Goal: Task Accomplishment & Management: Manage account settings

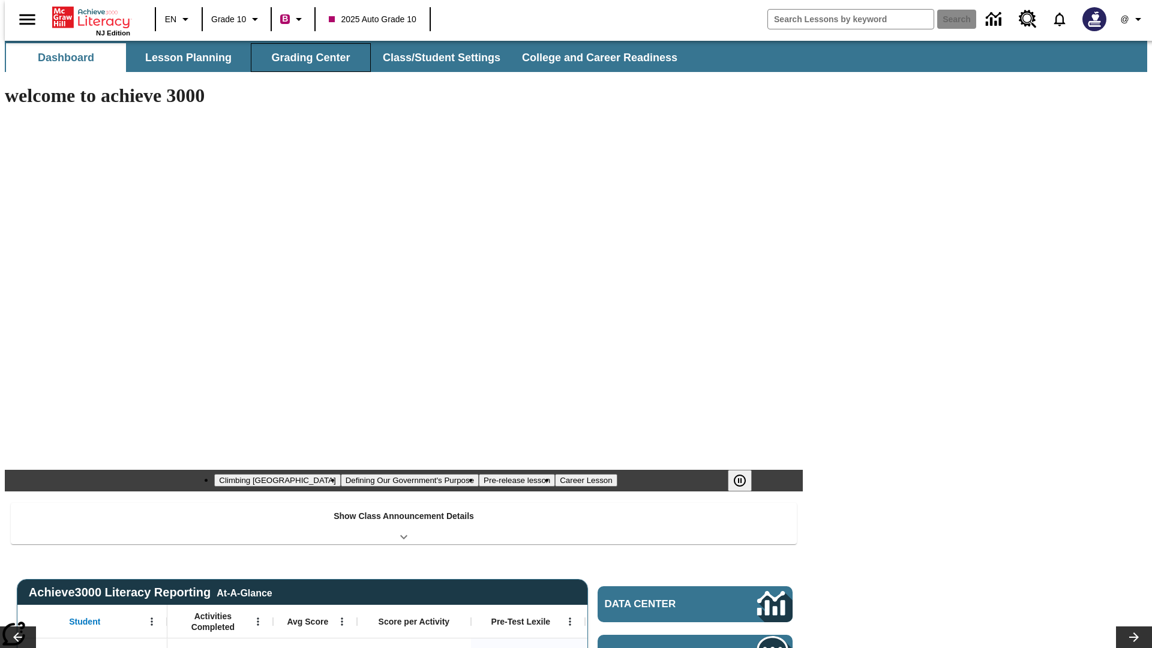
click at [306, 58] on button "Grading Center" at bounding box center [311, 57] width 120 height 29
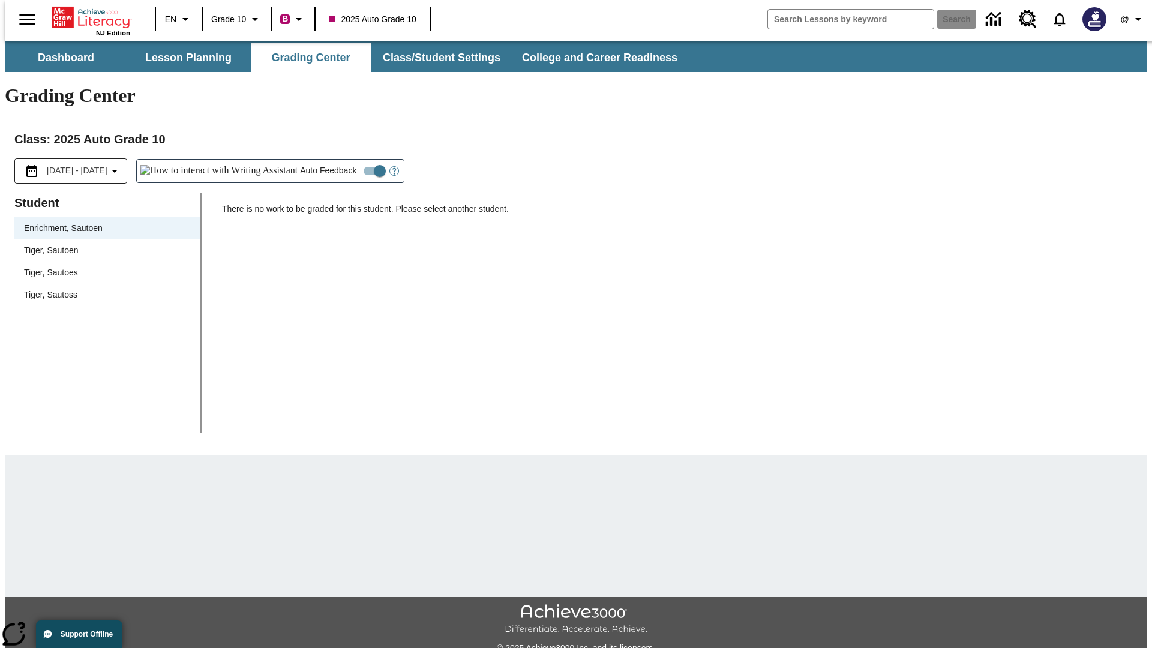
click at [103, 244] on span "Tiger, Sautoen" at bounding box center [107, 250] width 167 height 13
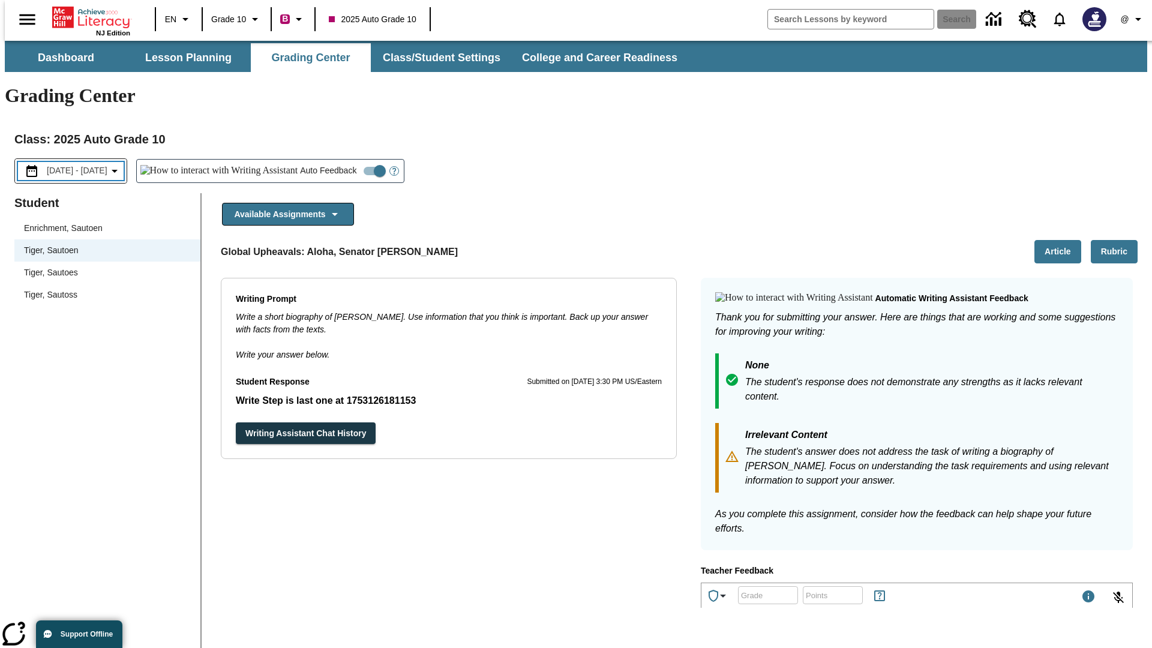
scroll to position [208, 0]
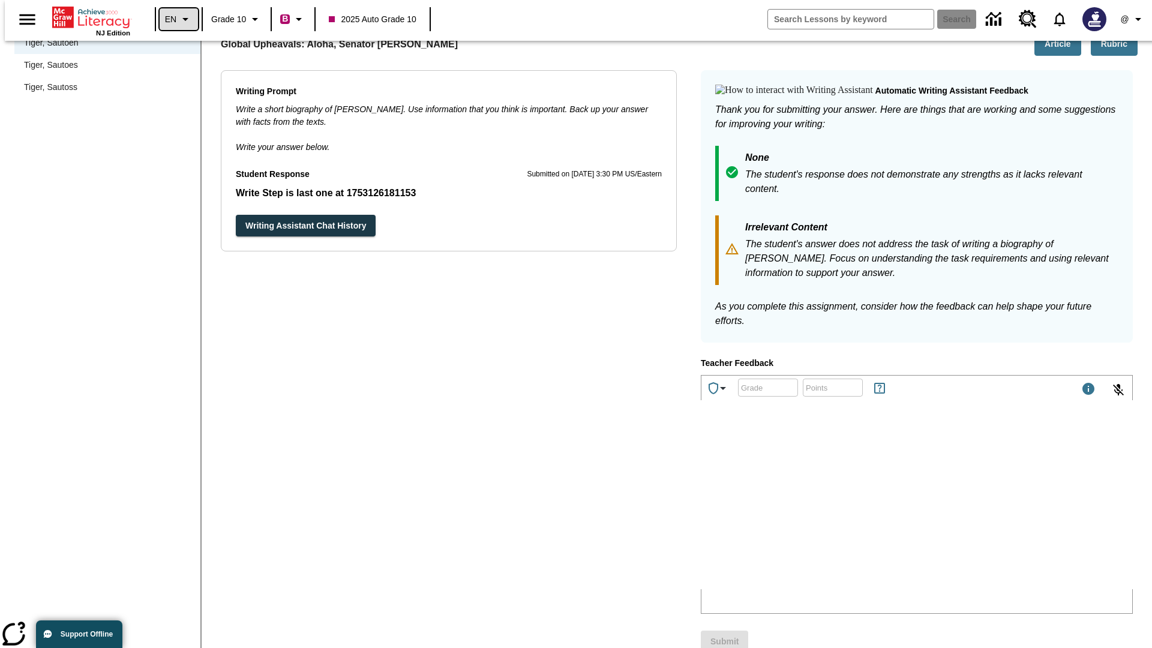
click at [178, 19] on icon "Language: EN, Select a language" at bounding box center [185, 19] width 14 height 14
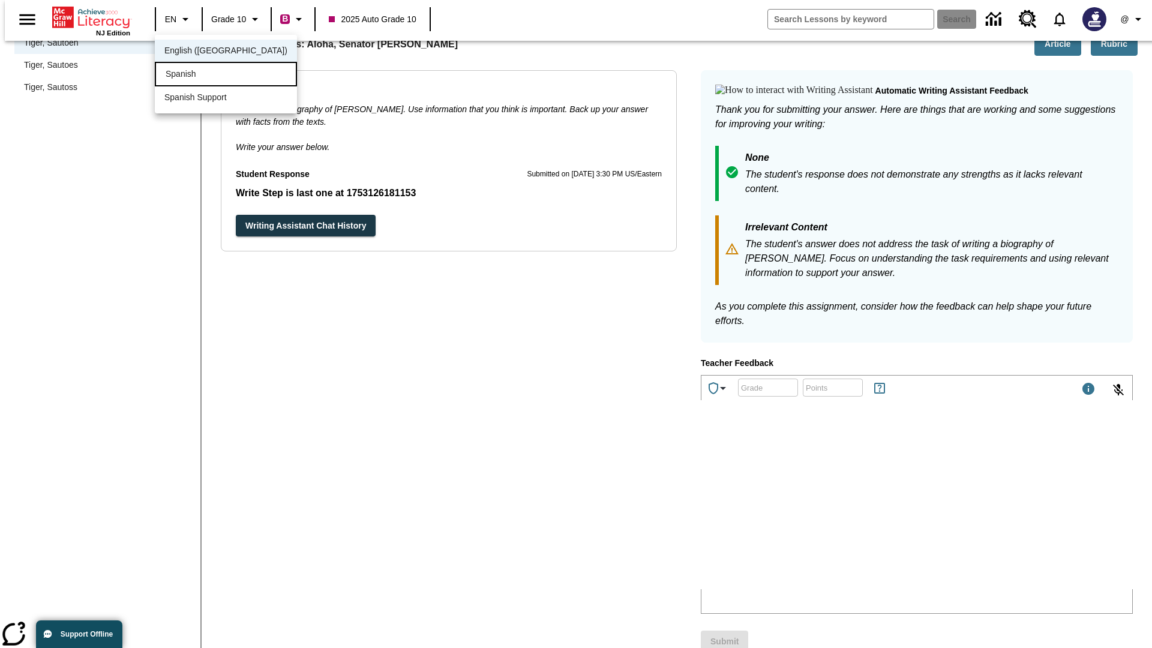
click at [200, 75] on div "Spanish" at bounding box center [226, 74] width 142 height 25
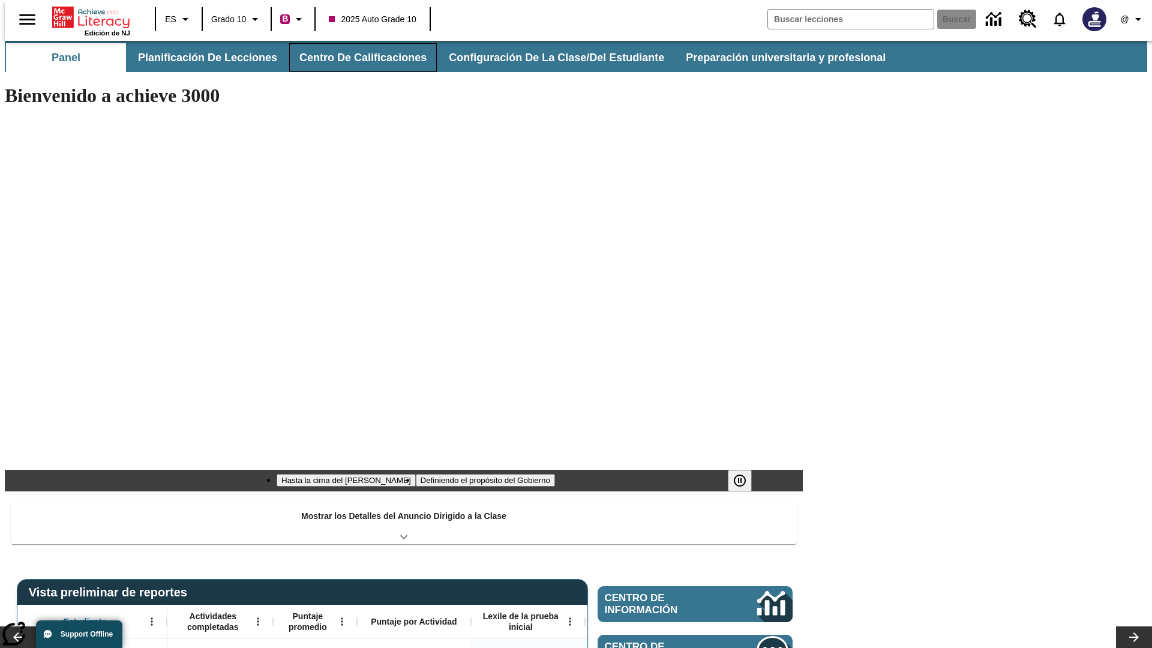
click at [353, 58] on button "Centro de calificaciones" at bounding box center [363, 57] width 148 height 29
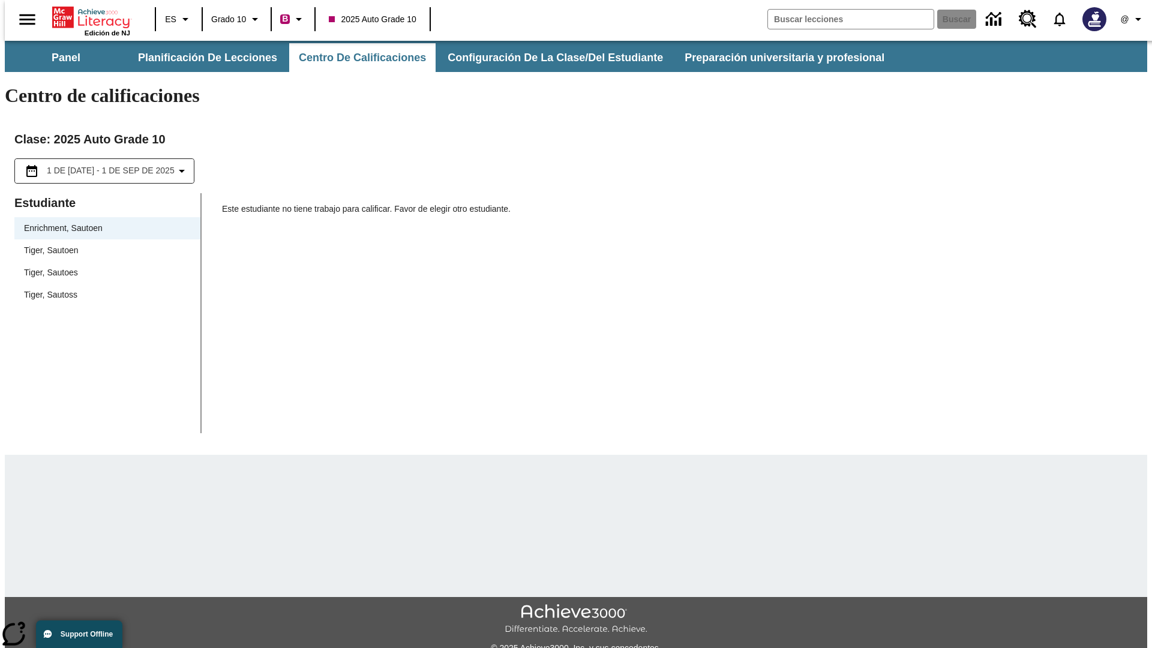
click at [103, 244] on span "Tiger, Sautoen" at bounding box center [107, 250] width 167 height 13
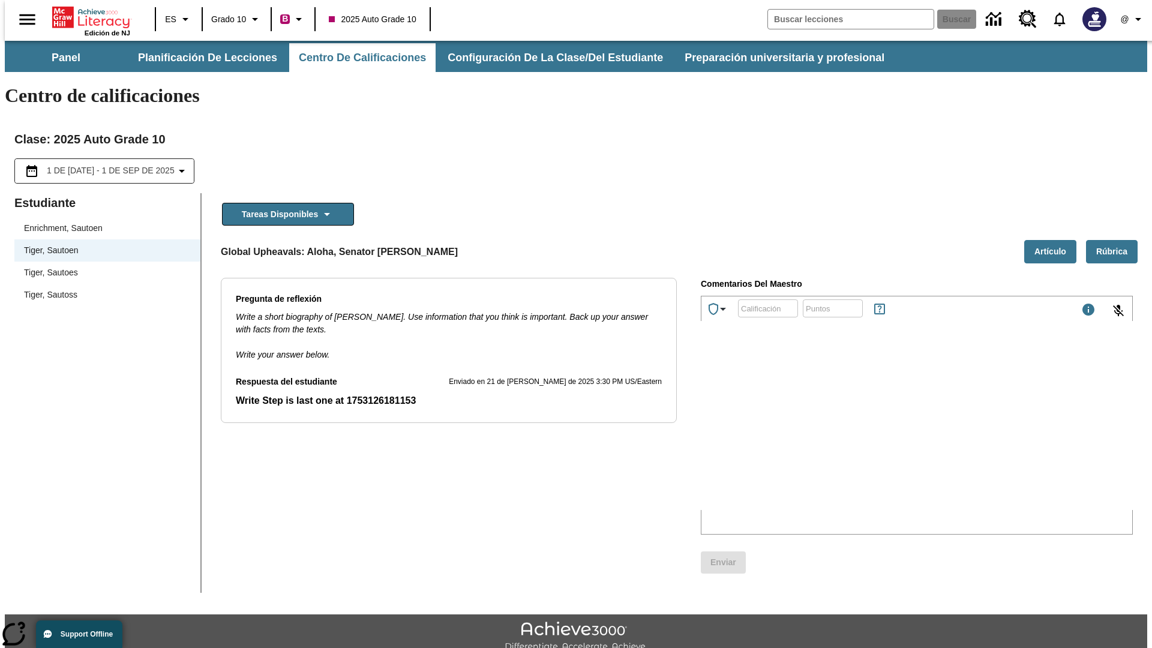
scroll to position [27, 0]
